Goal: Task Accomplishment & Management: Complete application form

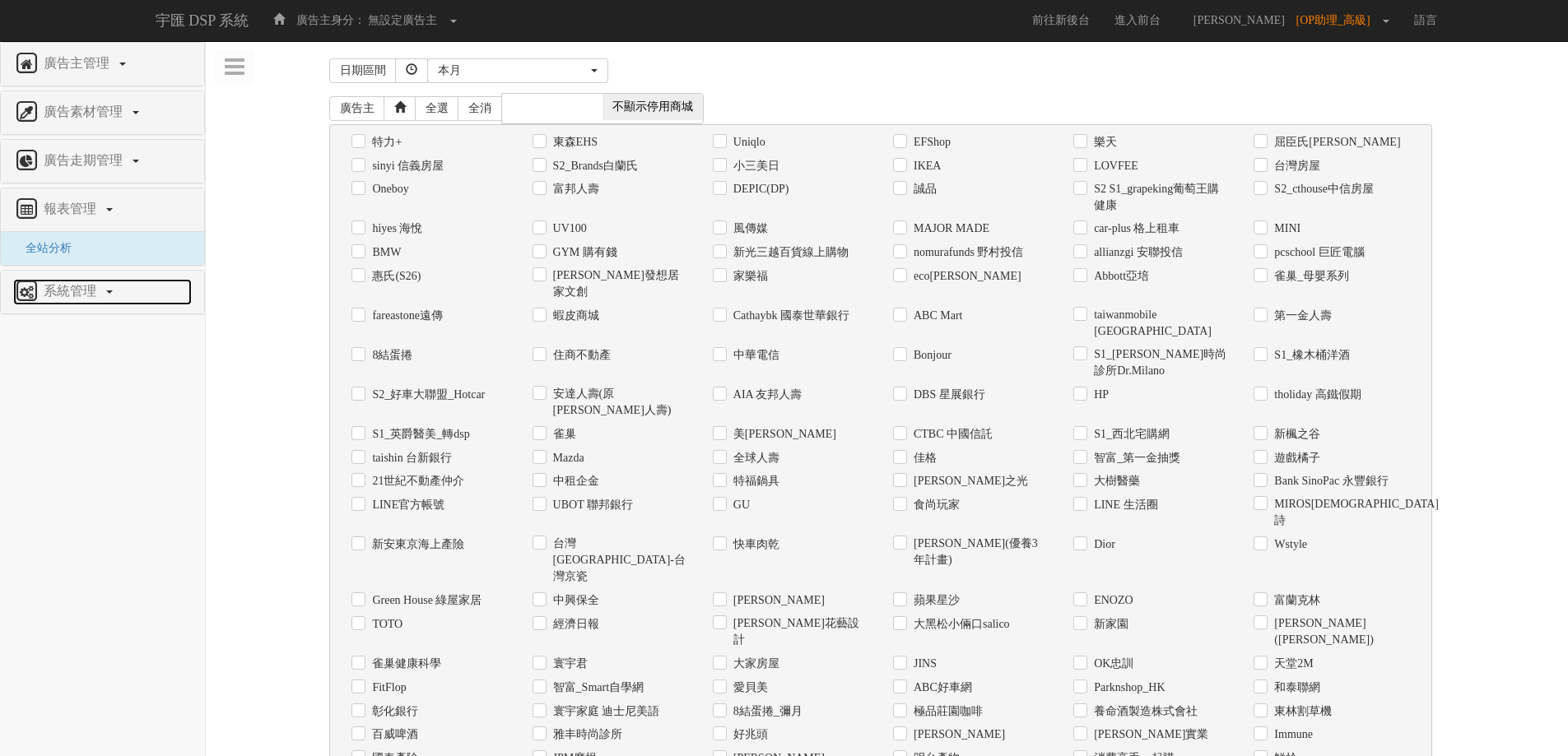
click at [83, 288] on span "系統管理" at bounding box center [72, 291] width 65 height 14
click at [72, 300] on span "廣告驗證設定" at bounding box center [53, 297] width 81 height 13
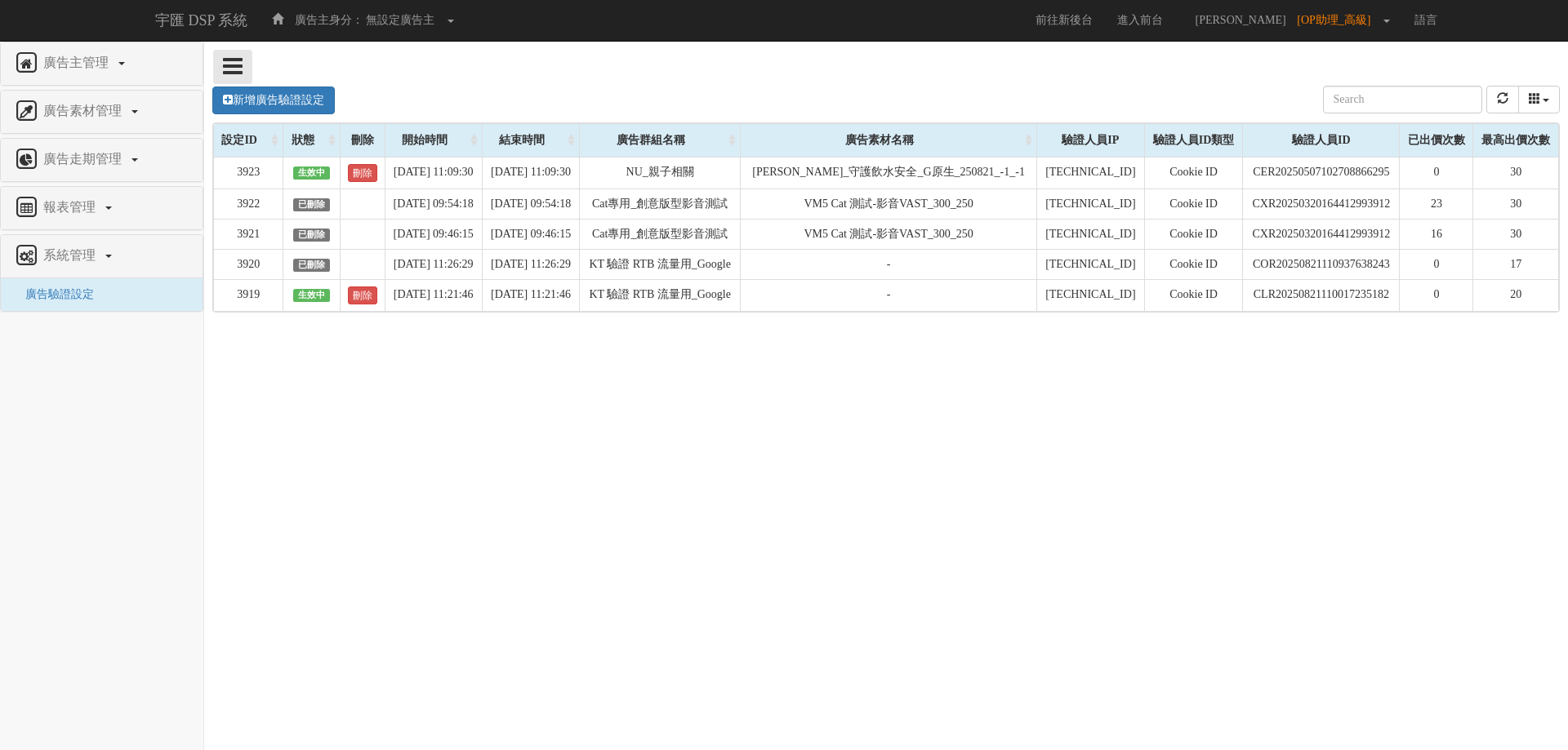
click at [232, 66] on icon at bounding box center [233, 65] width 19 height 22
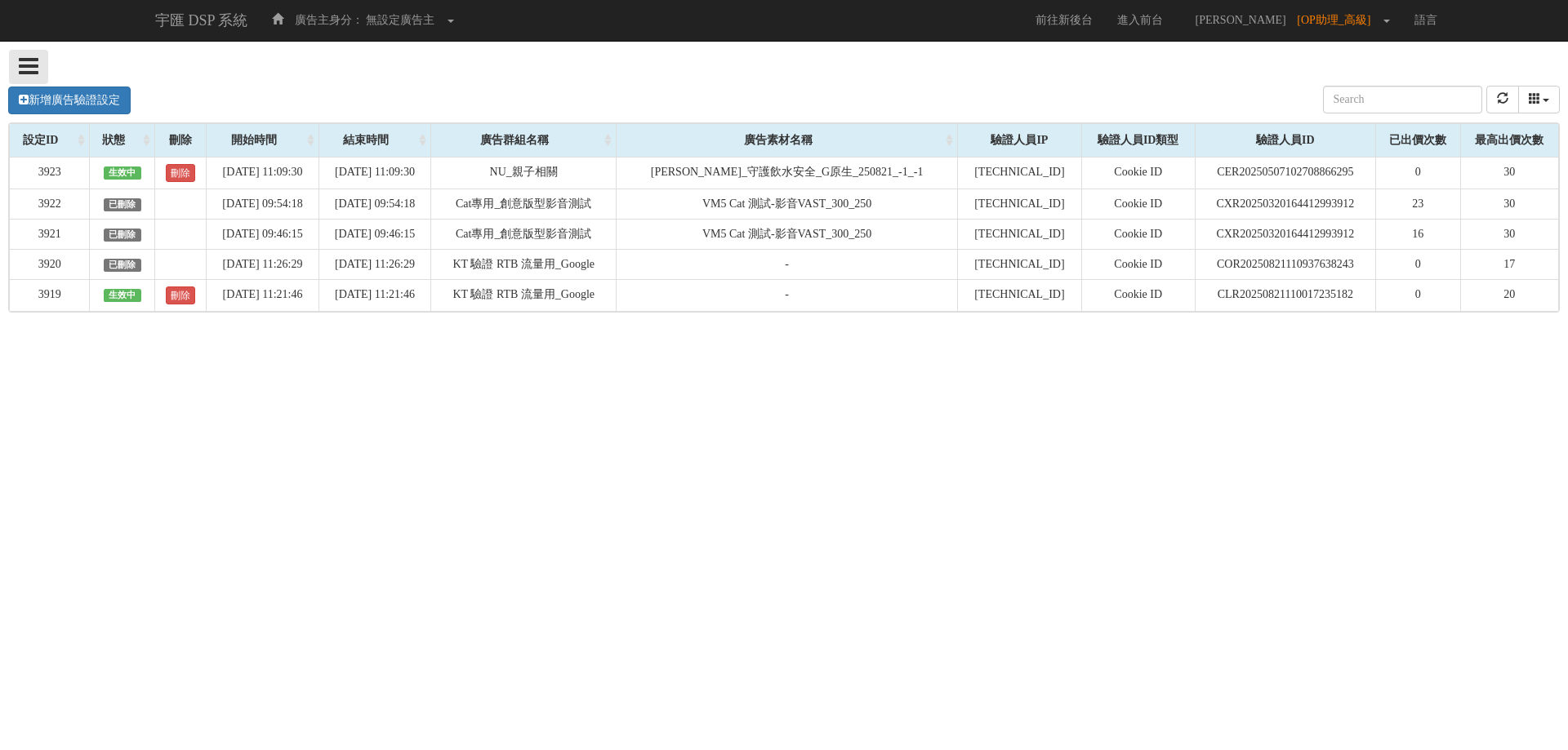
click at [37, 65] on icon at bounding box center [28, 65] width 19 height 22
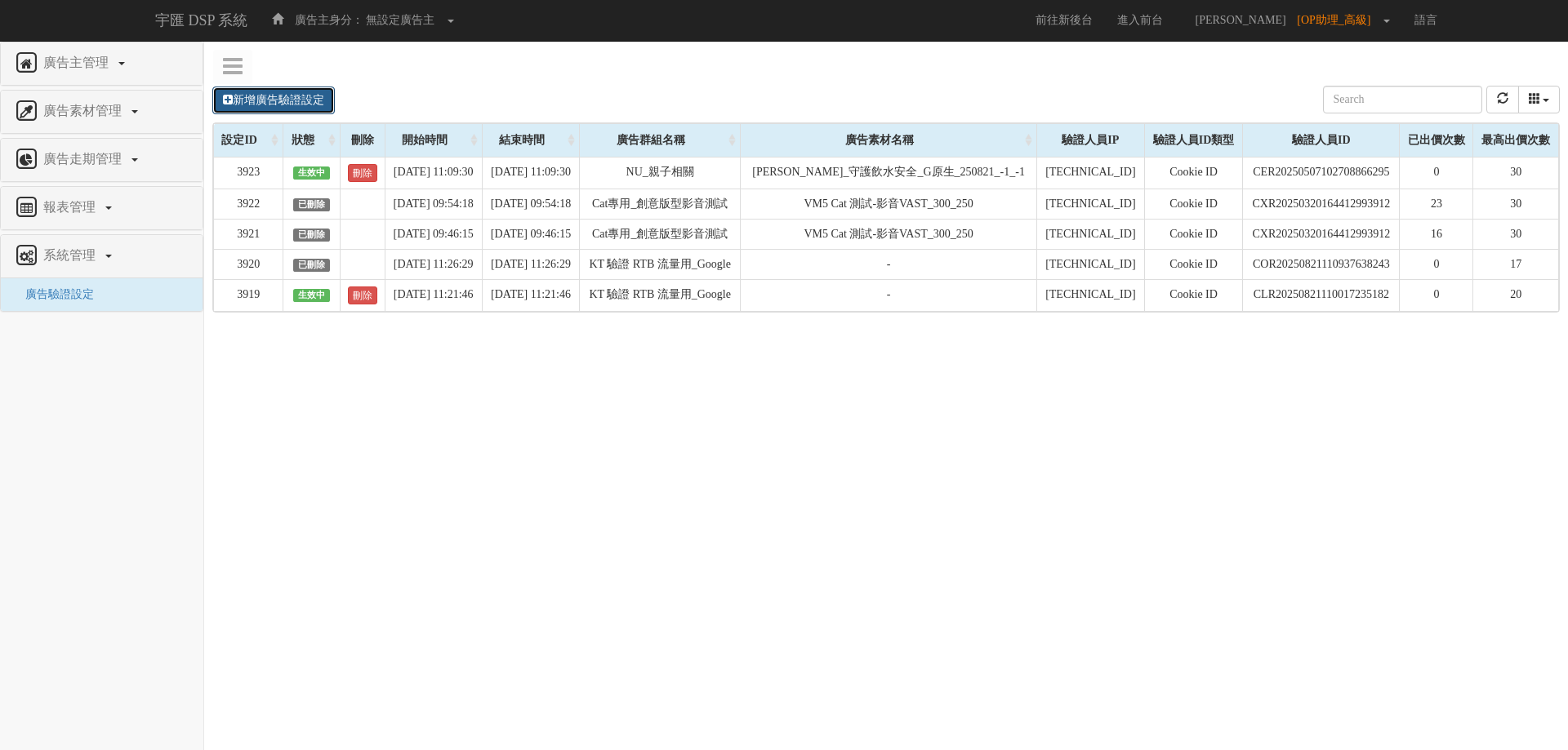
click at [247, 96] on link "新增廣告驗證設定" at bounding box center [274, 100] width 123 height 28
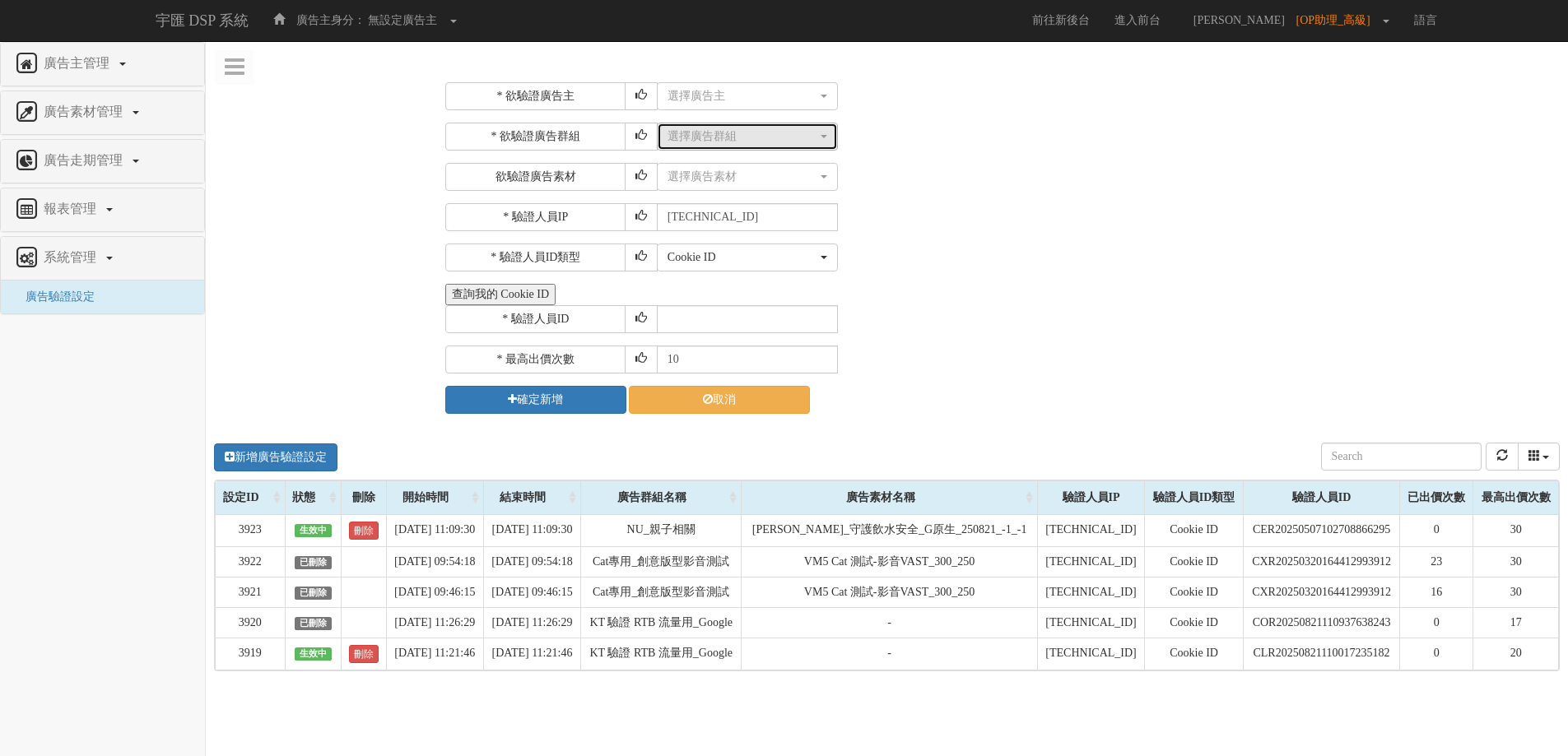
click at [799, 146] on button "選擇廣告群組" at bounding box center [747, 136] width 181 height 28
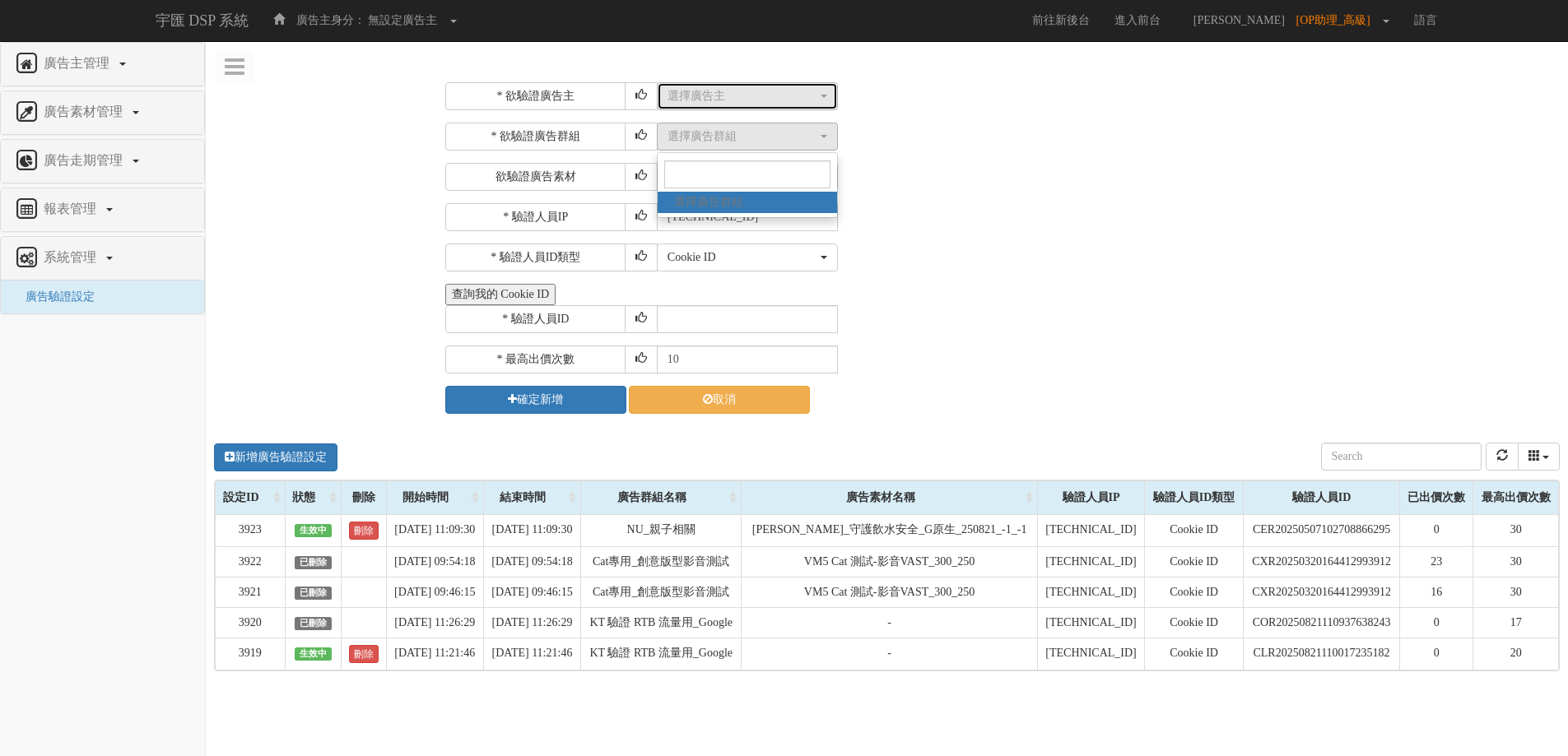
click at [784, 97] on div "選擇廣告主" at bounding box center [742, 96] width 150 height 17
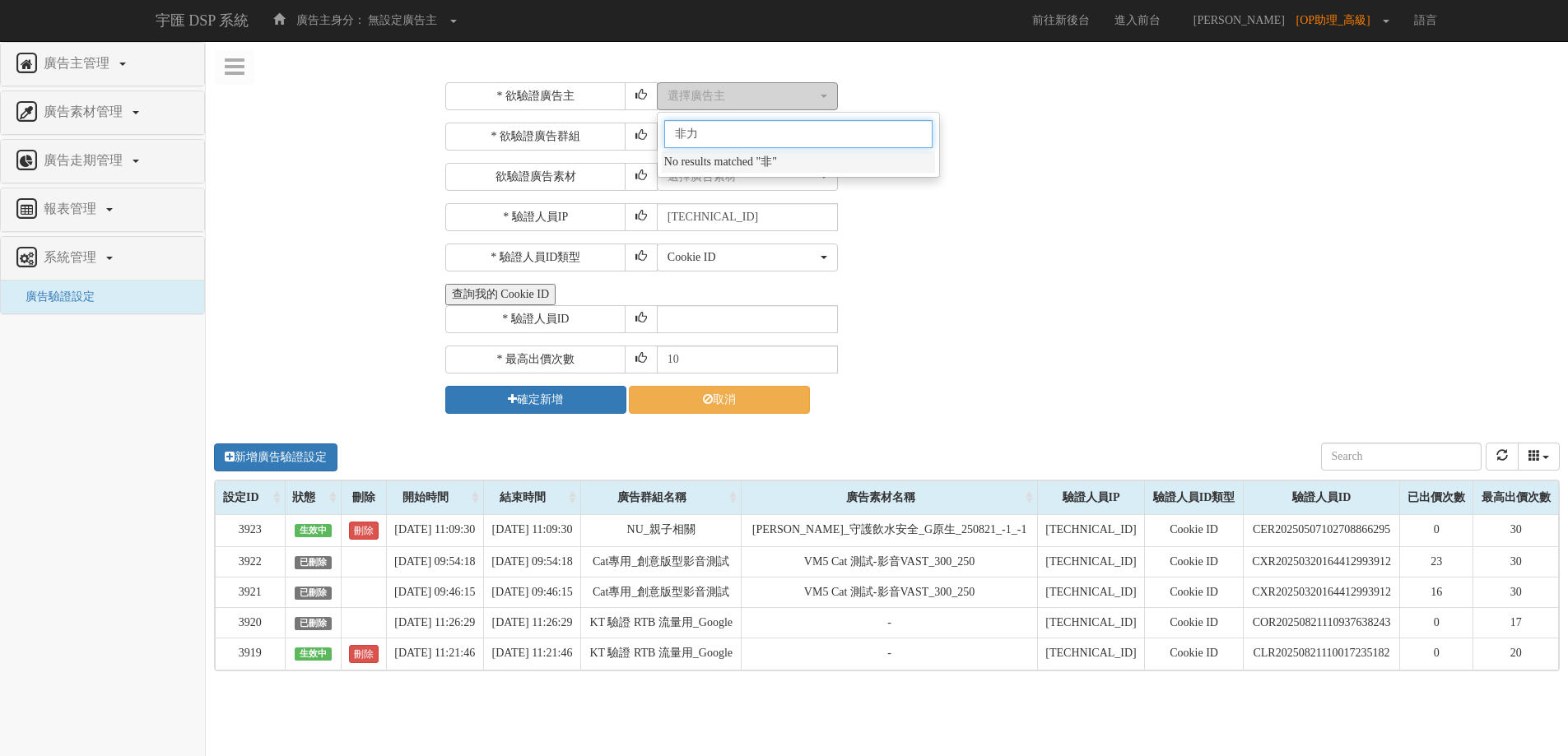
type input "非"
type input "飛"
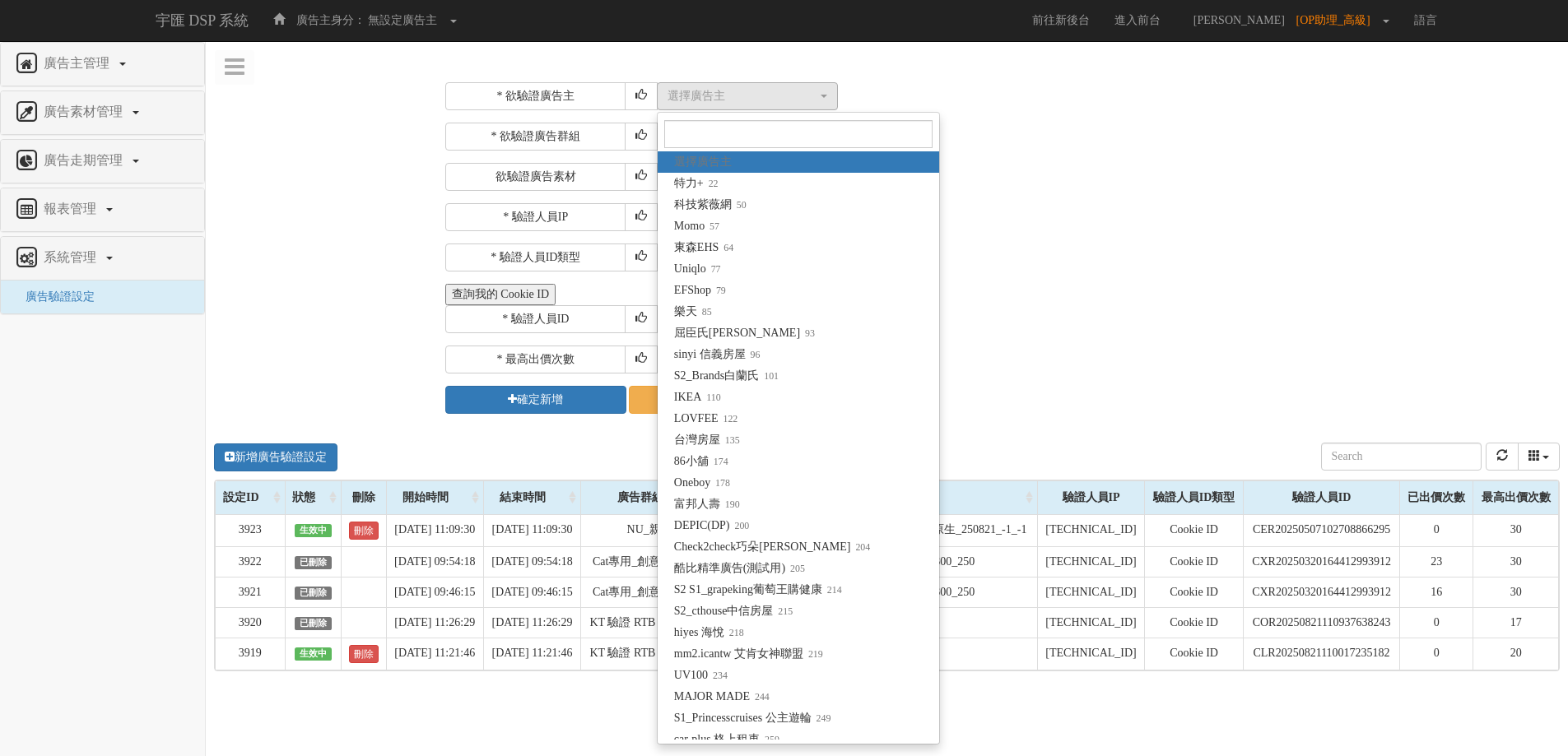
click at [1054, 197] on div "* 欲驗證廣告主 選擇廣告主 特力+ 科技紫薇網 Momo 東森EHS Uniqlo EFShop 樂天 屈臣氏[PERSON_NAME] sinyi 信義房…" at bounding box center [1000, 248] width 1110 height 332
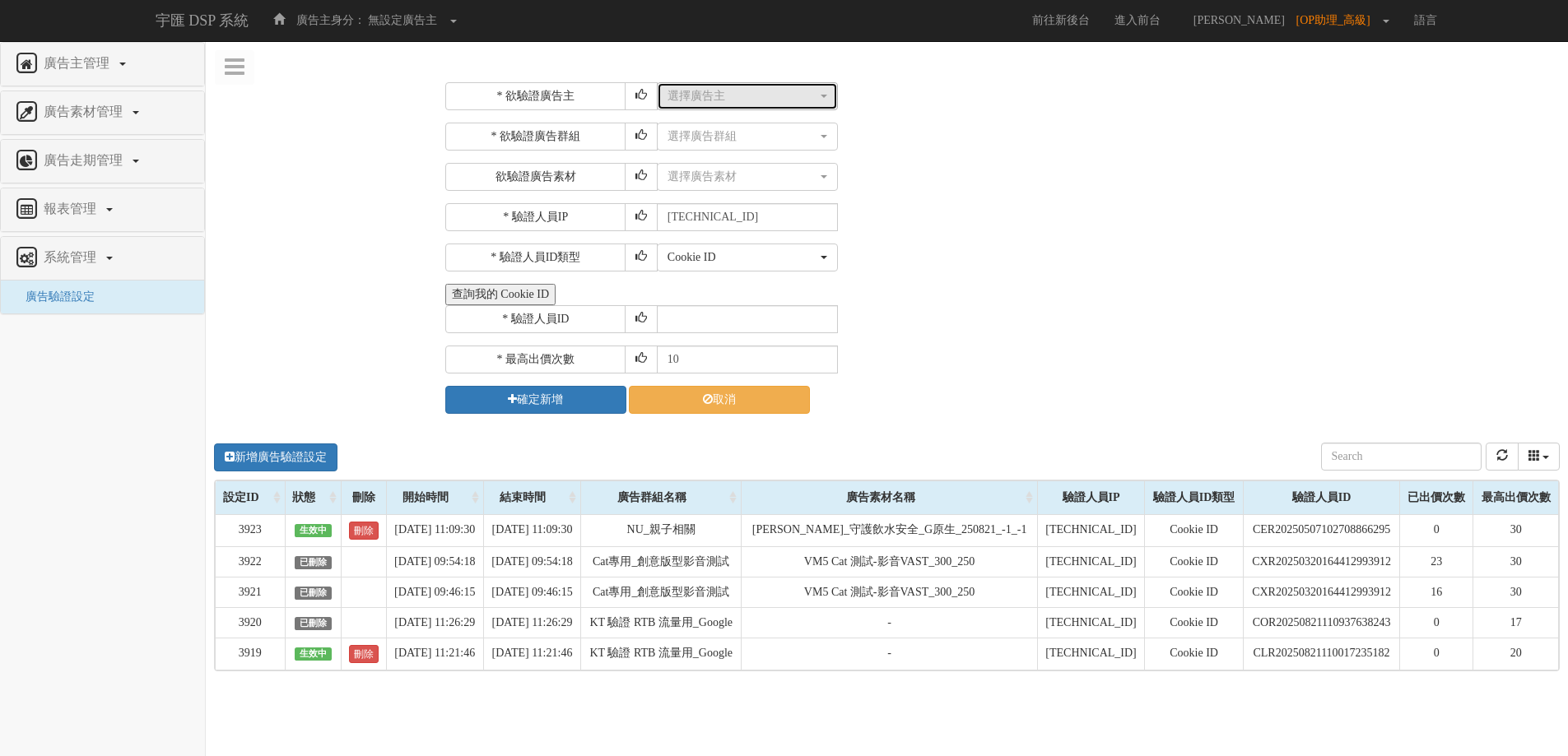
click at [776, 103] on div "選擇廣告主" at bounding box center [742, 96] width 150 height 17
type input "建達"
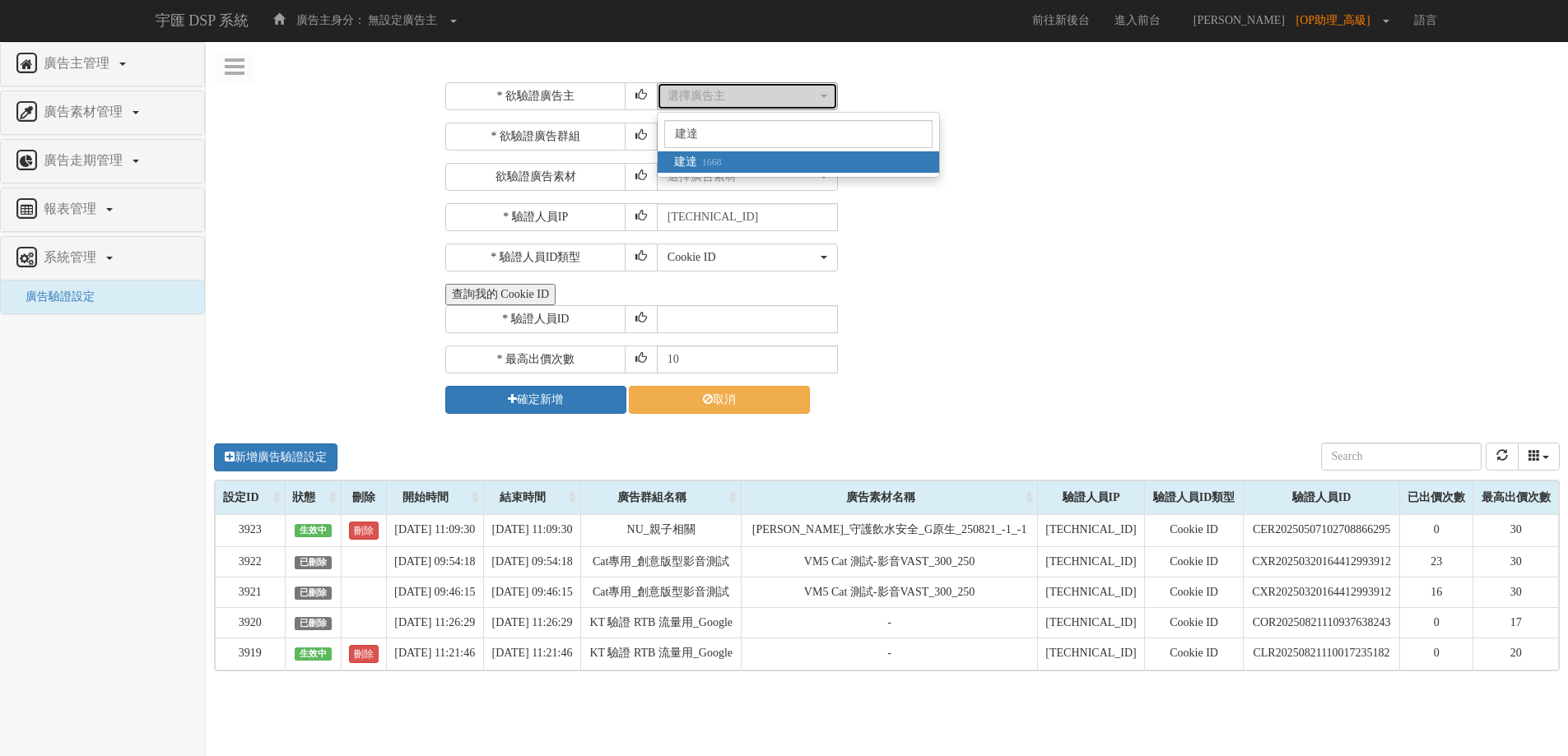
select select "1668"
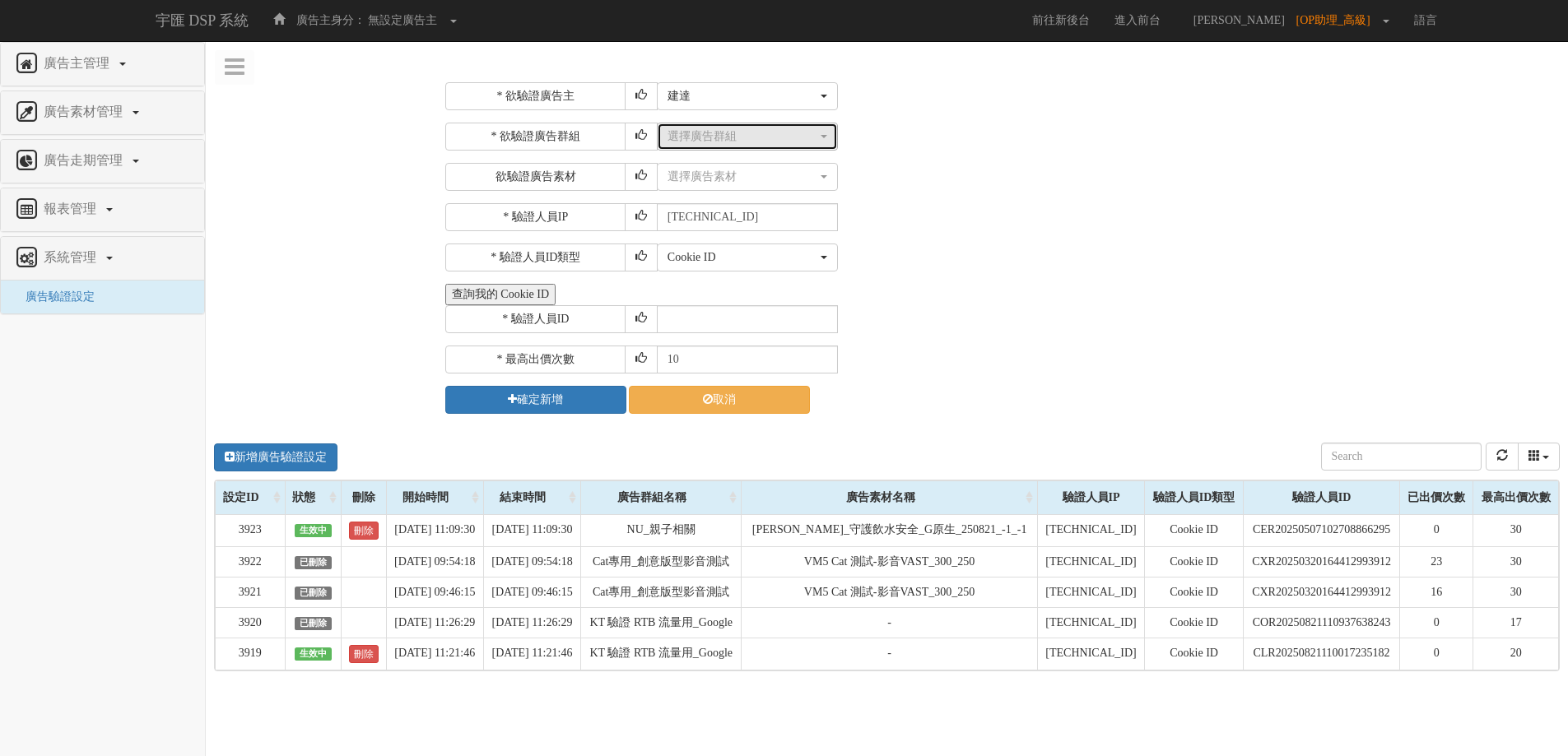
click at [769, 131] on div "選擇廣告群組" at bounding box center [742, 136] width 150 height 17
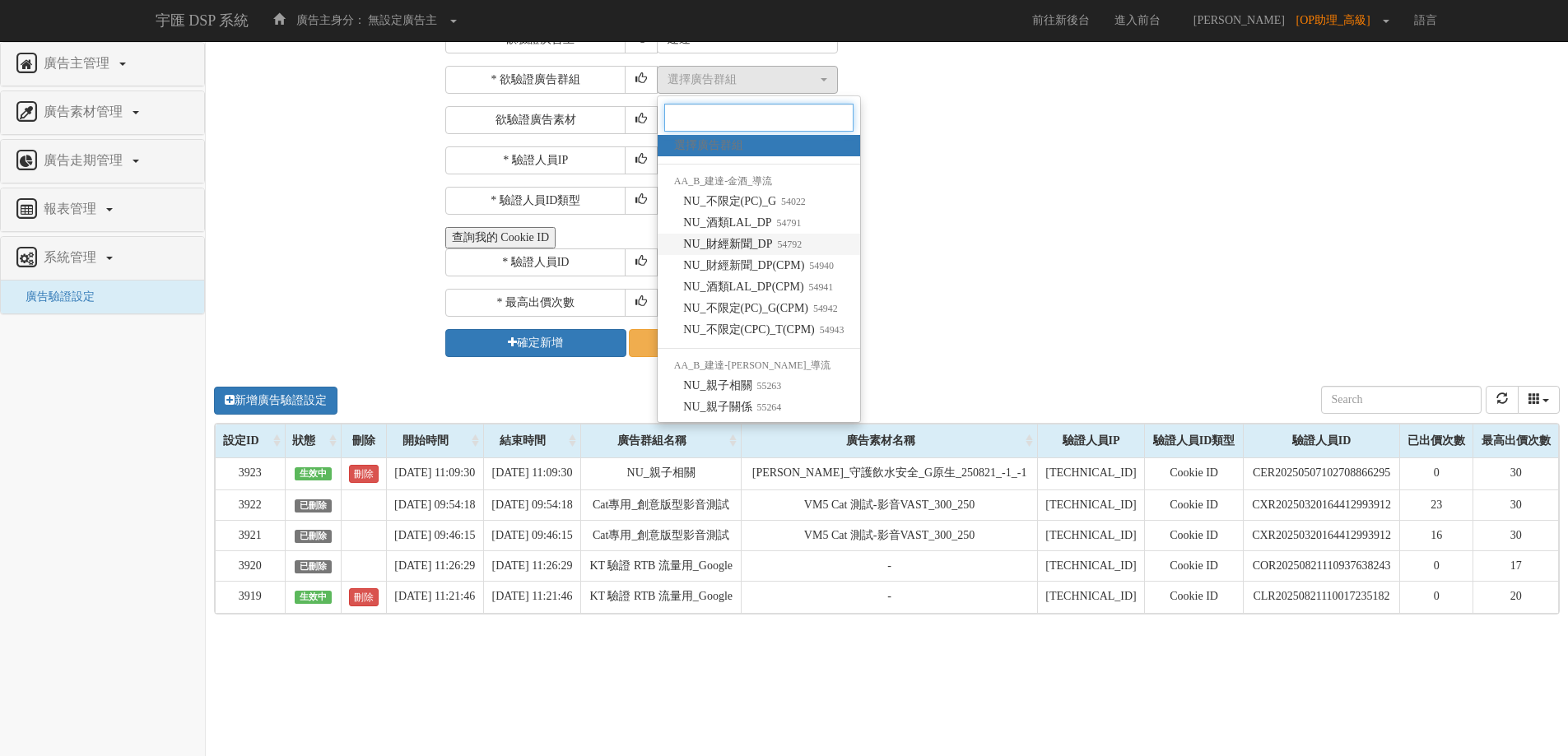
scroll to position [82, 0]
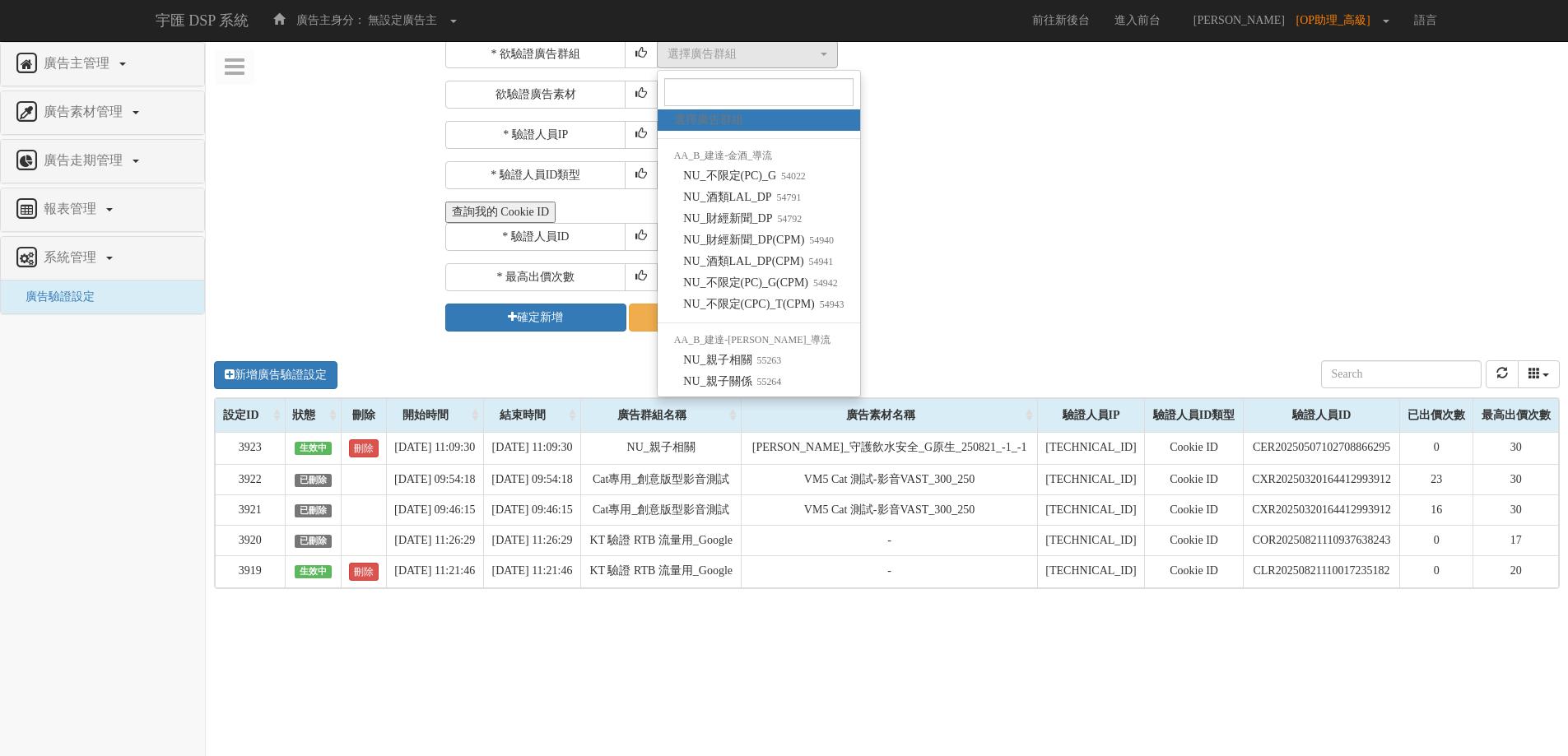
click at [362, 197] on div "* 欲驗證廣告主 選擇廣告主 特力+ 科技紫薇網 Momo 東森EHS Uniqlo EFShop 樂天 屈臣氏[PERSON_NAME] sinyi 信義房…" at bounding box center [887, 412] width 1362 height 850
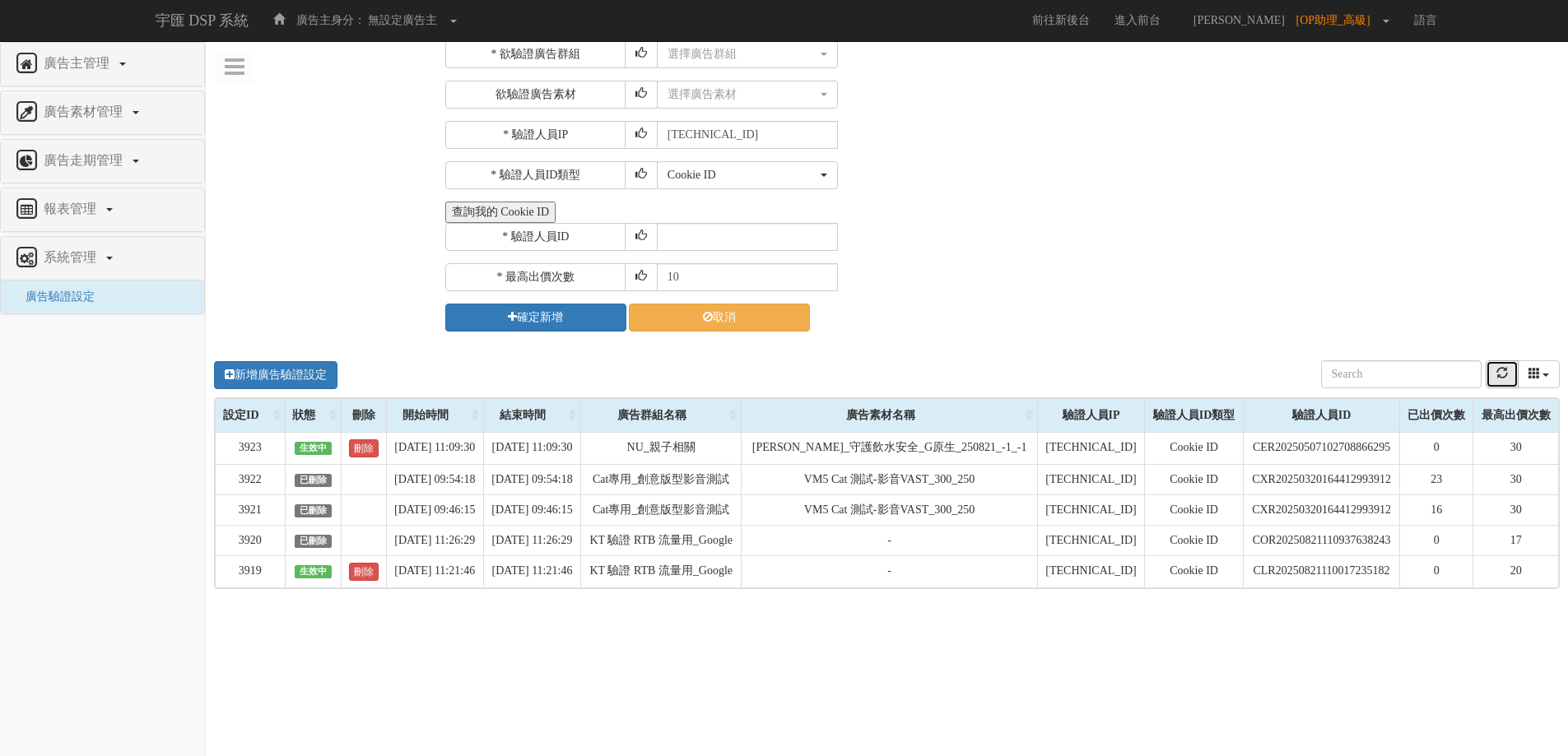
click at [1496, 376] on icon "refresh" at bounding box center [1502, 373] width 12 height 12
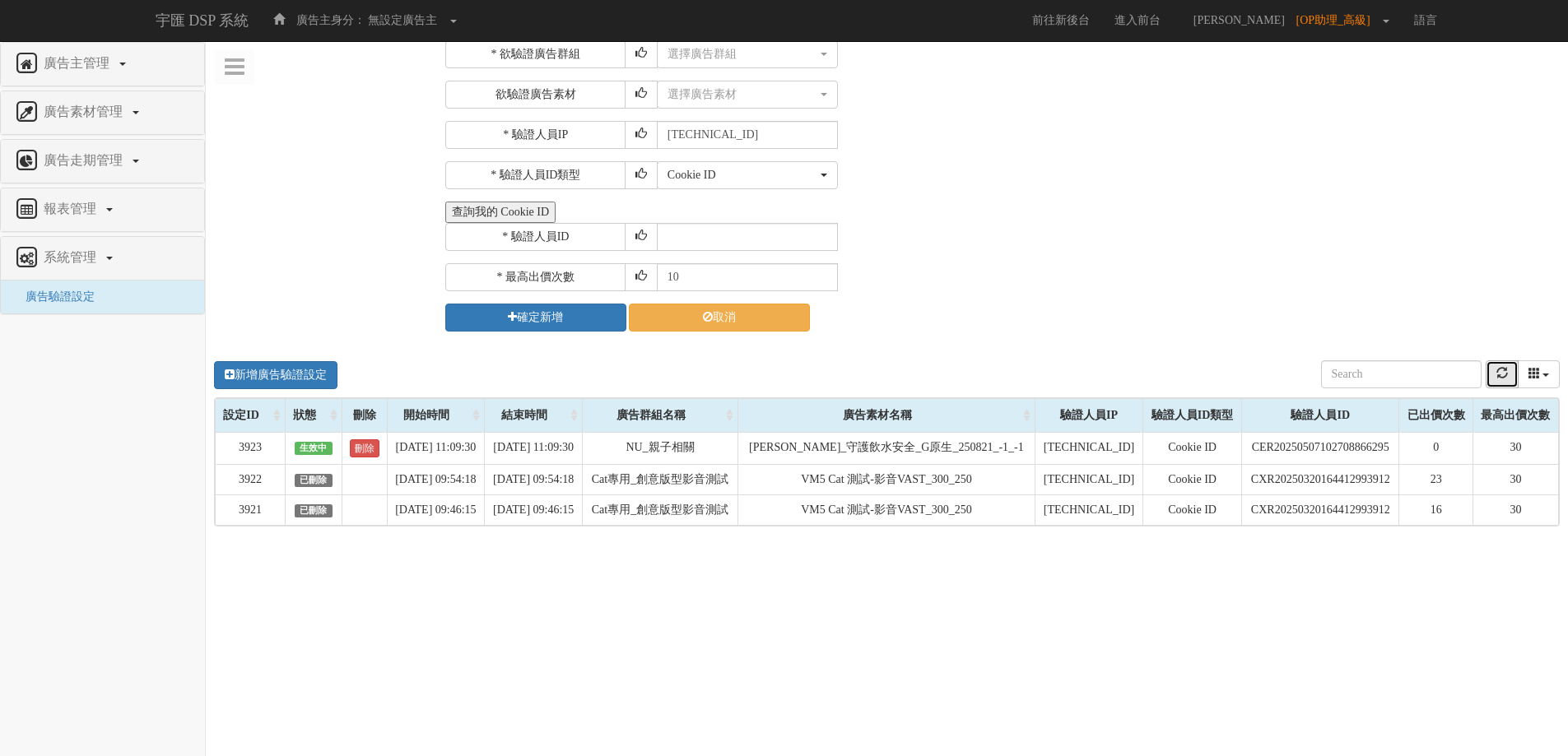
click at [1515, 370] on button "refresh" at bounding box center [1502, 374] width 33 height 28
click at [358, 649] on div "新增廣告驗證設定 設定ID 狀態 刪除 開始時間 結束時間 廣告主ID 廣告主名稱 廣告走期ID 廣告走期名稱 廣告群組ID 廣告群組名稱 廣告素材 廣告素材…" at bounding box center [887, 590] width 1362 height 494
click at [1497, 370] on icon "refresh" at bounding box center [1502, 373] width 12 height 12
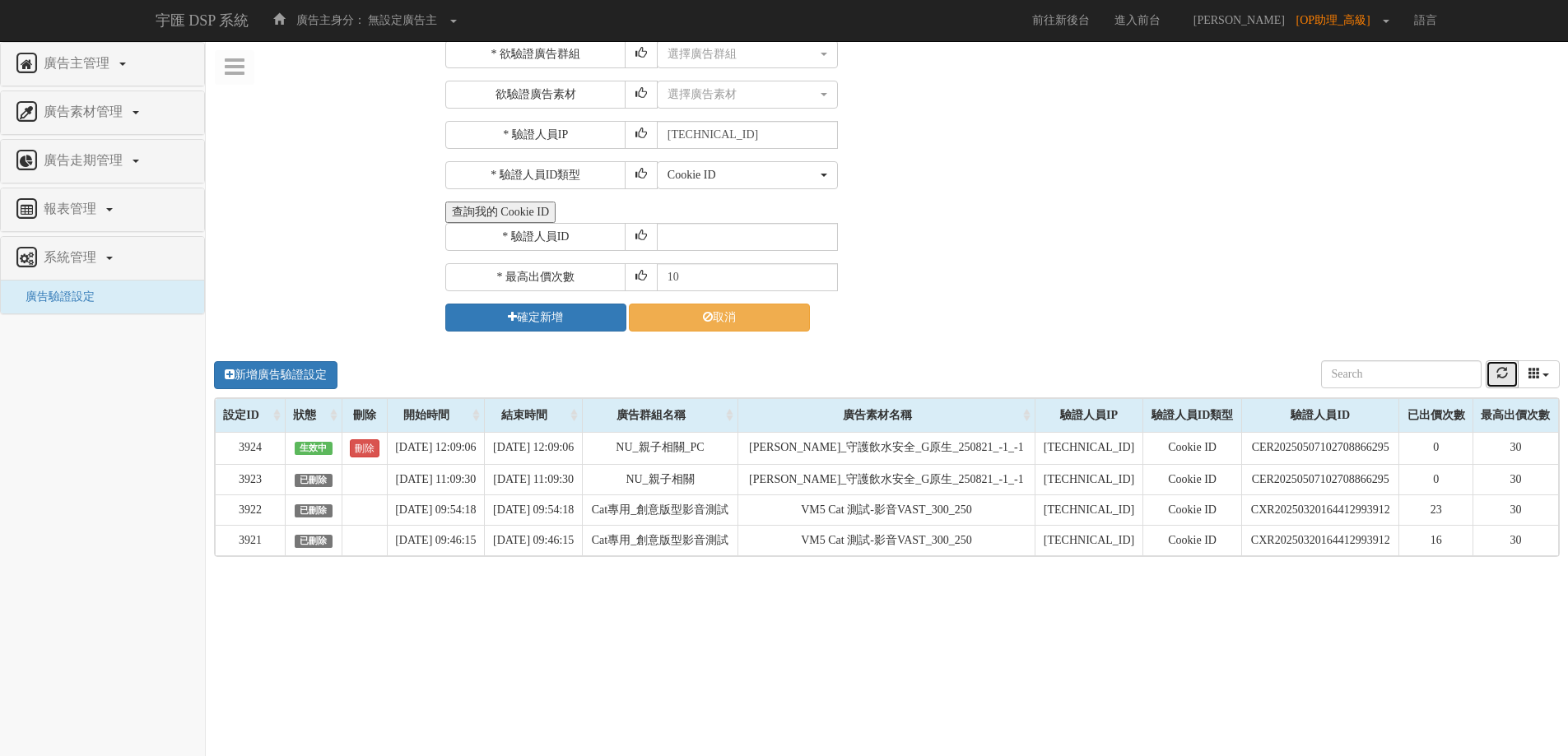
click at [1504, 377] on icon "refresh" at bounding box center [1502, 373] width 12 height 12
click at [1457, 189] on div "* 欲驗證廣告主 選擇廣告主 特力+ 科技紫薇網 Momo 東森EHS Uniqlo EFShop 樂天 屈臣氏[PERSON_NAME] sinyi 信義房…" at bounding box center [1000, 166] width 1110 height 332
click at [583, 451] on td "[DATE] 12:09:06" at bounding box center [534, 448] width 98 height 32
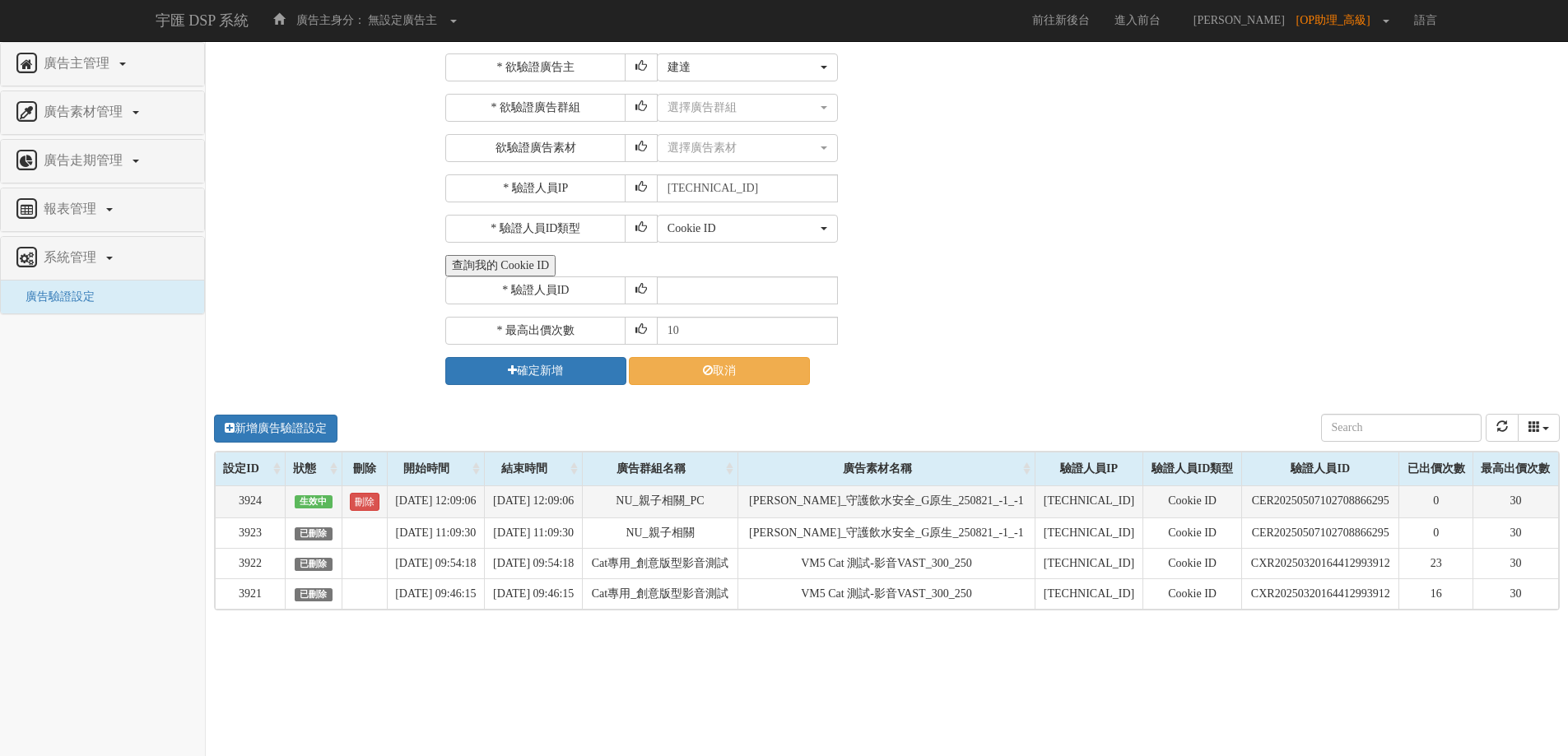
scroll to position [0, 0]
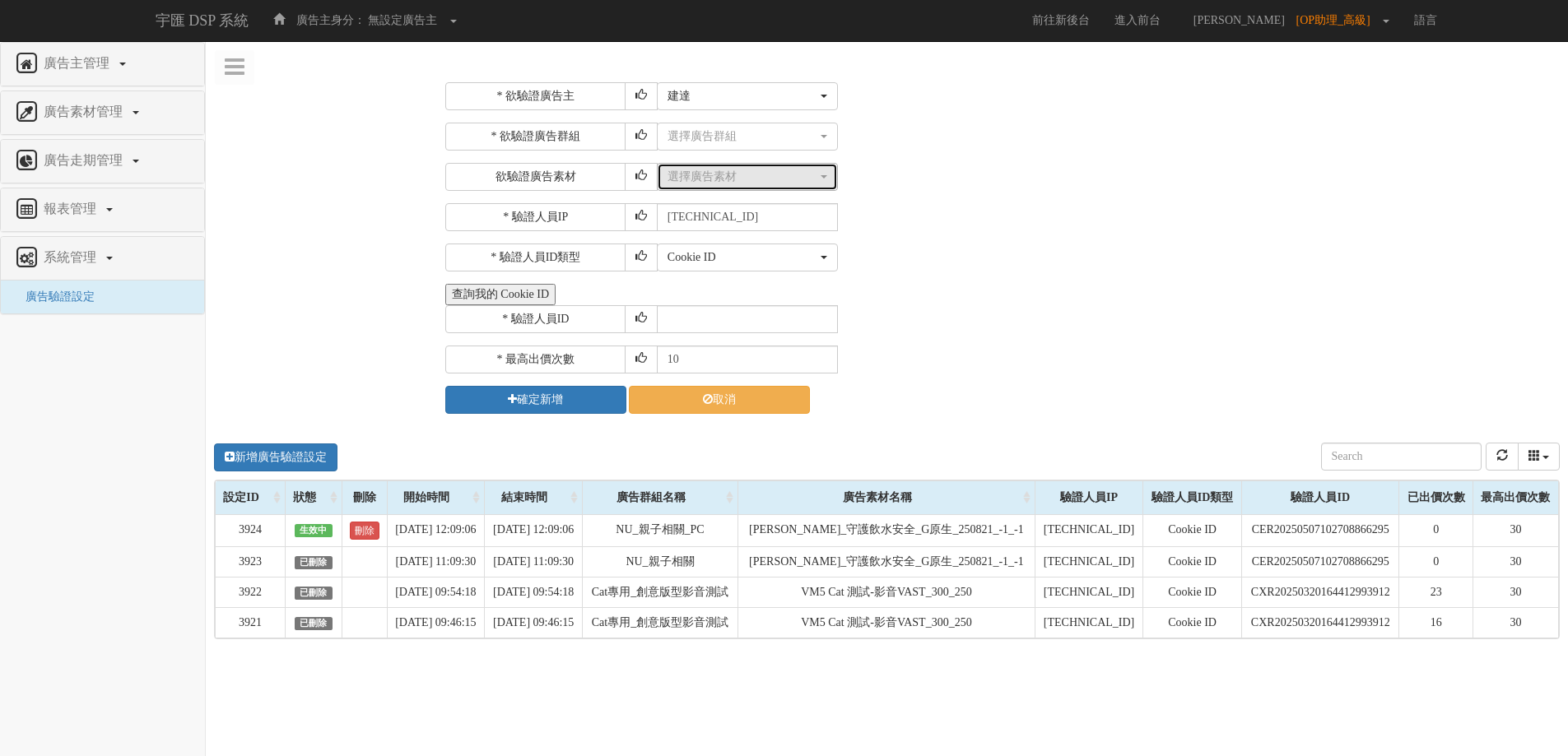
click at [824, 178] on span "button" at bounding box center [824, 177] width 7 height 3
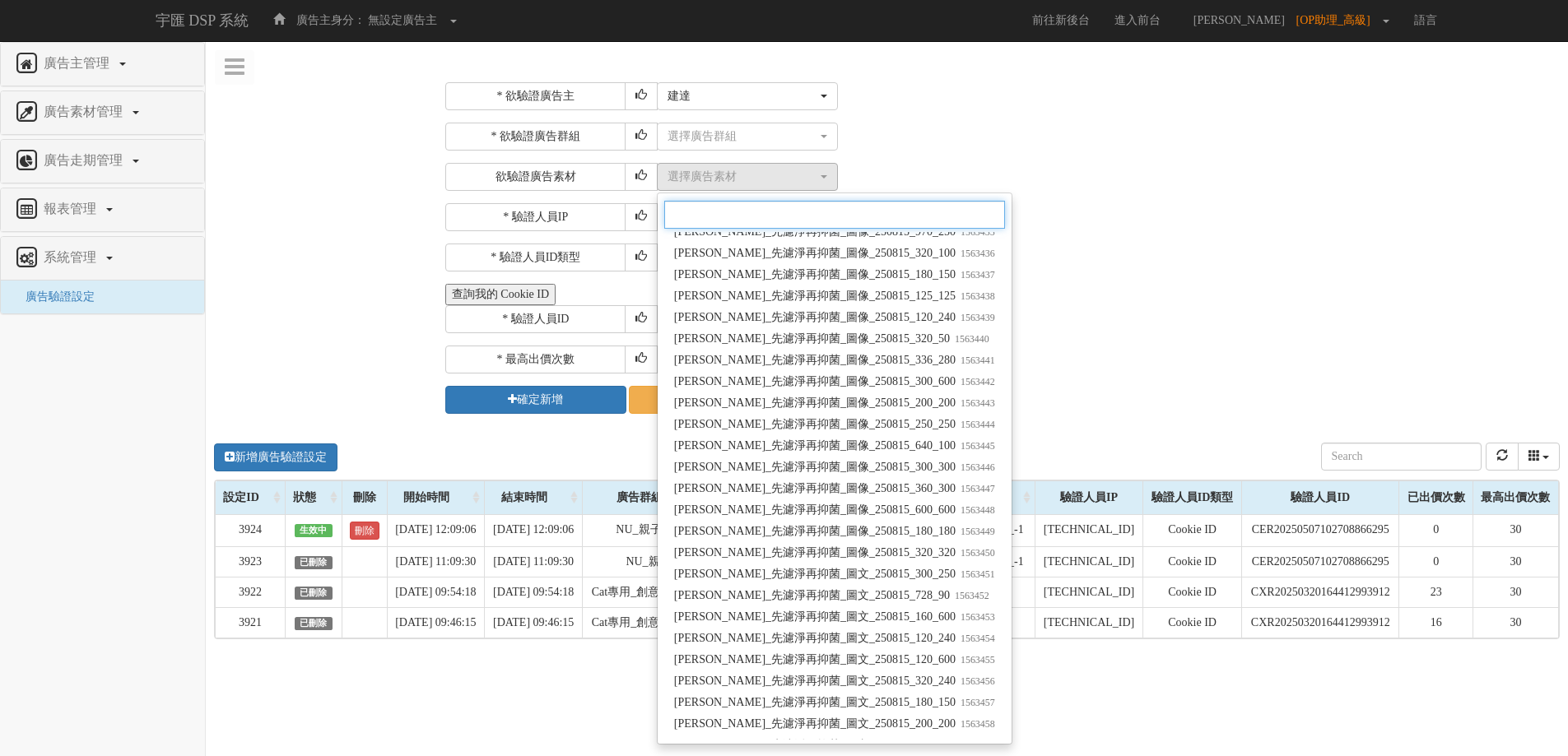
scroll to position [3868, 0]
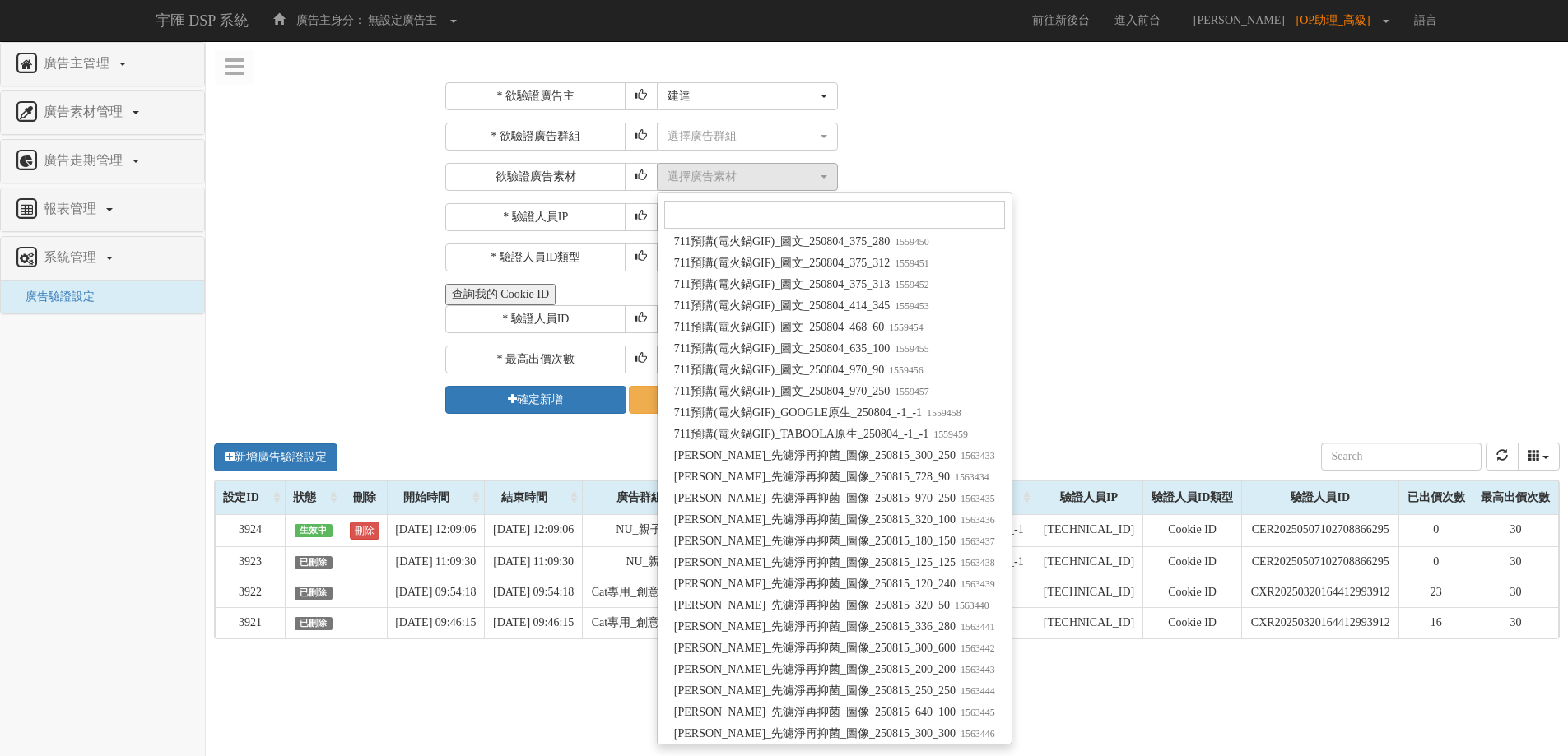
click at [1144, 262] on div "Cookie ID ADID IDFA Cookie ID" at bounding box center [1106, 257] width 898 height 28
